Goal: Task Accomplishment & Management: Complete application form

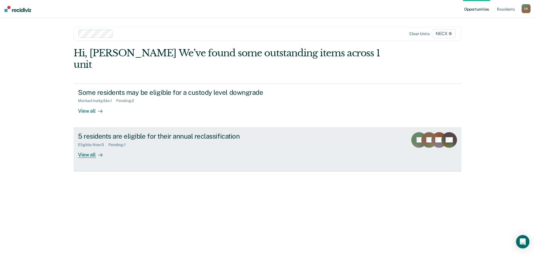
click at [84, 147] on div "View all" at bounding box center [93, 152] width 31 height 11
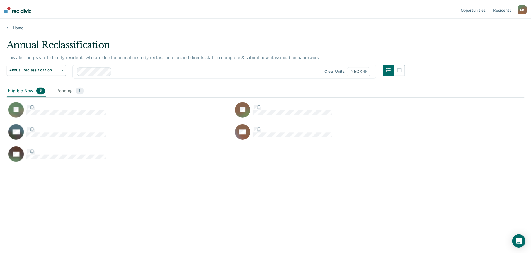
scroll to position [170, 518]
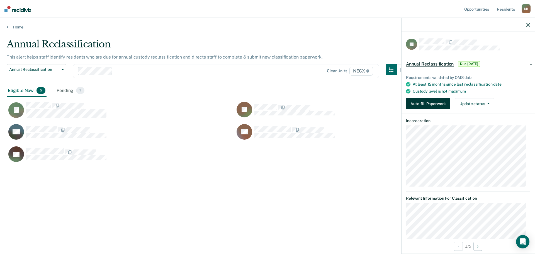
click at [413, 102] on button "Auto-fill Paperwork" at bounding box center [428, 103] width 44 height 11
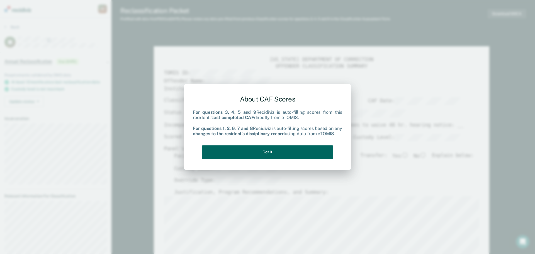
click at [298, 152] on button "Got it" at bounding box center [268, 152] width 132 height 14
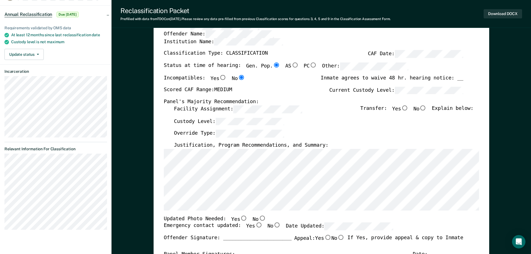
scroll to position [56, 0]
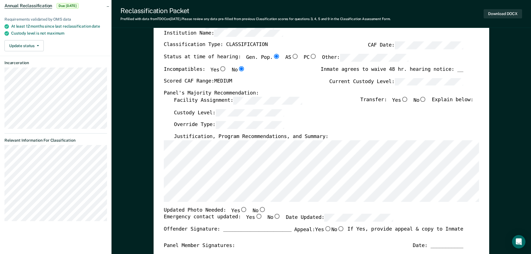
click at [426, 99] on input "No" at bounding box center [422, 99] width 7 height 5
type textarea "x"
radio input "true"
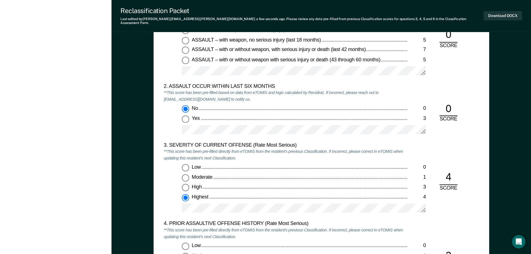
scroll to position [614, 0]
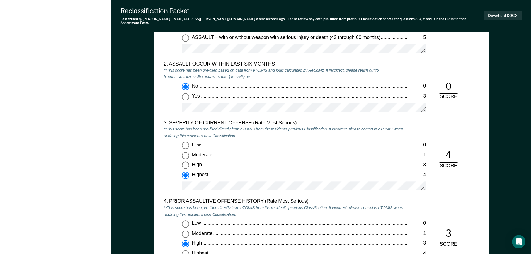
click at [464, 61] on div "2. ASSAULT OCCUR WITHIN LAST SIX MONTHS **This score has been pre-filled based …" at bounding box center [321, 90] width 315 height 59
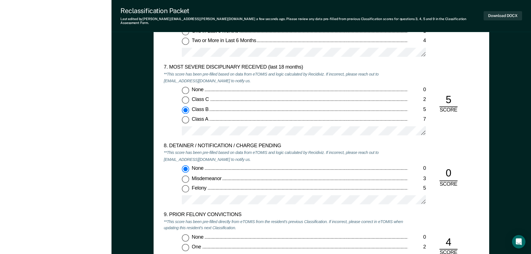
scroll to position [1088, 0]
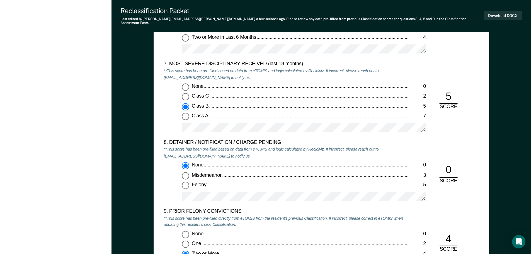
click at [461, 134] on div "7. MOST SEVERE DISCIPLINARY RECEIVED (last 18 months) **This score has been pre…" at bounding box center [321, 100] width 315 height 79
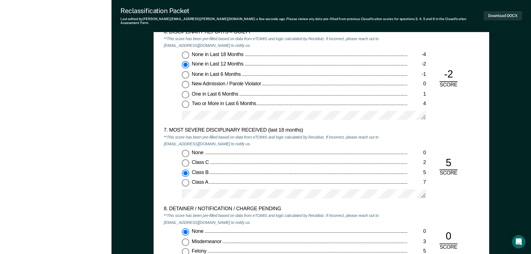
scroll to position [976, 0]
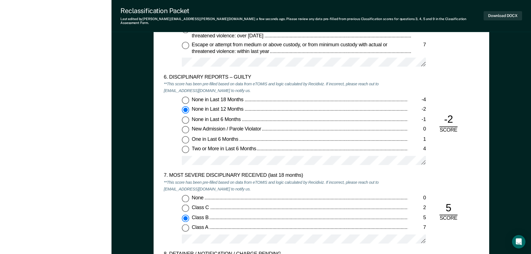
click at [441, 94] on div "6. DISCIPLINARY REPORTS – GUILTY **This score has been pre-filled based on data…" at bounding box center [321, 123] width 315 height 98
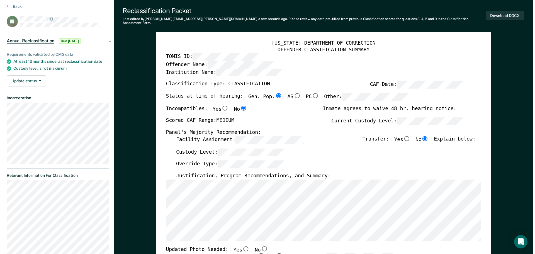
scroll to position [0, 0]
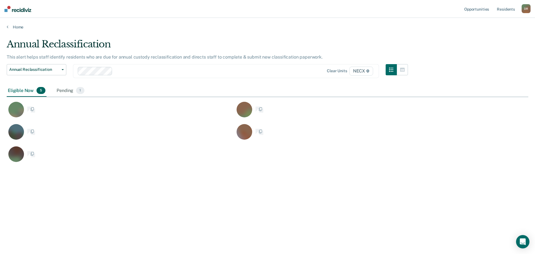
scroll to position [170, 518]
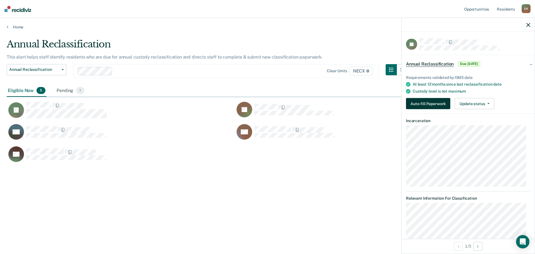
click at [440, 102] on button "Auto-fill Paperwork" at bounding box center [428, 103] width 44 height 11
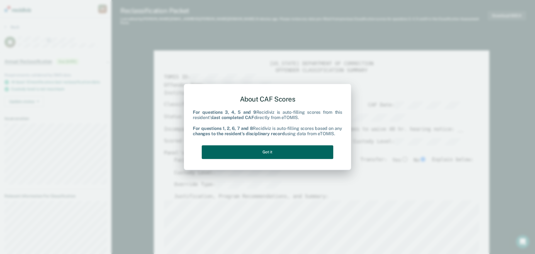
click at [293, 152] on button "Got it" at bounding box center [268, 152] width 132 height 14
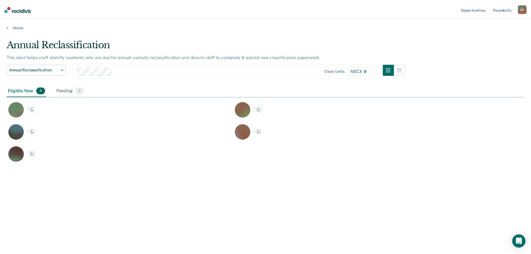
scroll to position [170, 518]
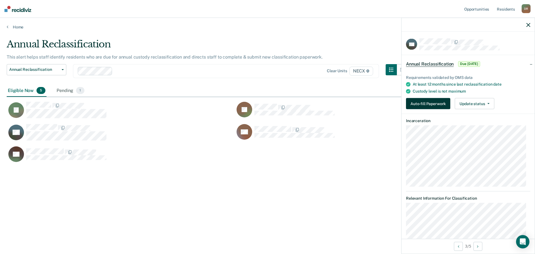
click at [438, 104] on button "Auto-fill Paperwork" at bounding box center [428, 103] width 44 height 11
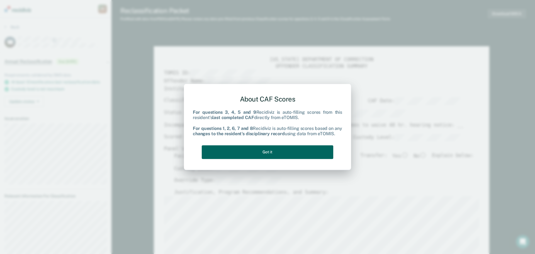
click at [271, 152] on button "Got it" at bounding box center [268, 152] width 132 height 14
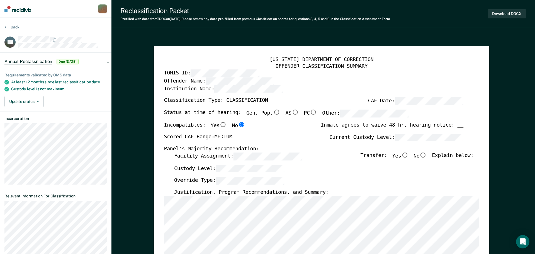
type textarea "x"
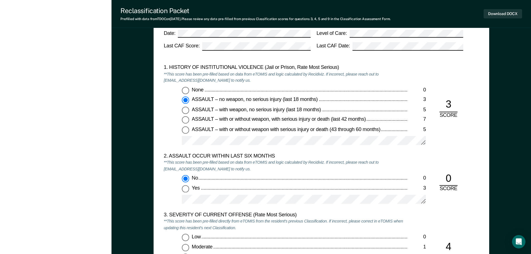
scroll to position [530, 0]
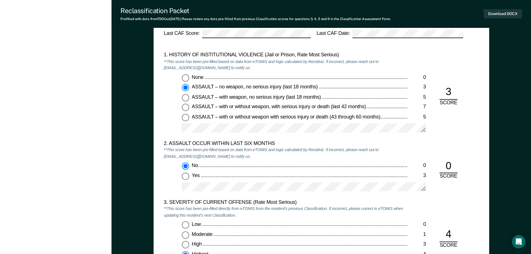
drag, startPoint x: 366, startPoint y: 149, endPoint x: 364, endPoint y: 152, distance: 4.2
drag, startPoint x: 364, startPoint y: 152, endPoint x: 279, endPoint y: 243, distance: 124.1
